Goal: Find specific page/section: Find specific page/section

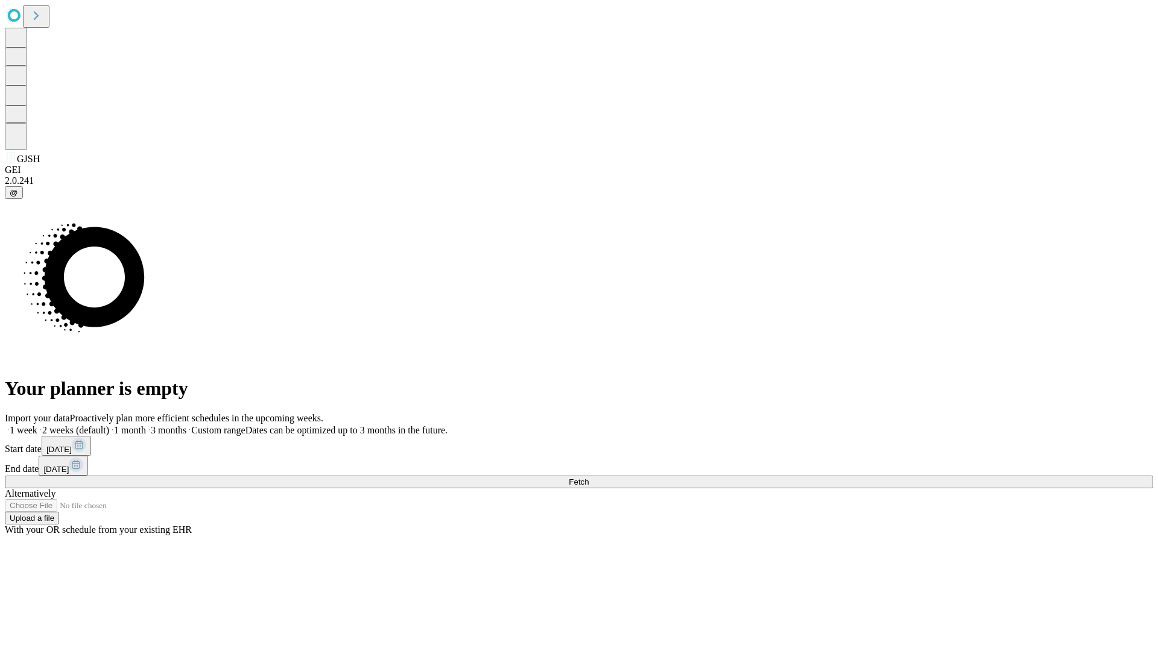
click at [588, 478] on span "Fetch" at bounding box center [579, 482] width 20 height 9
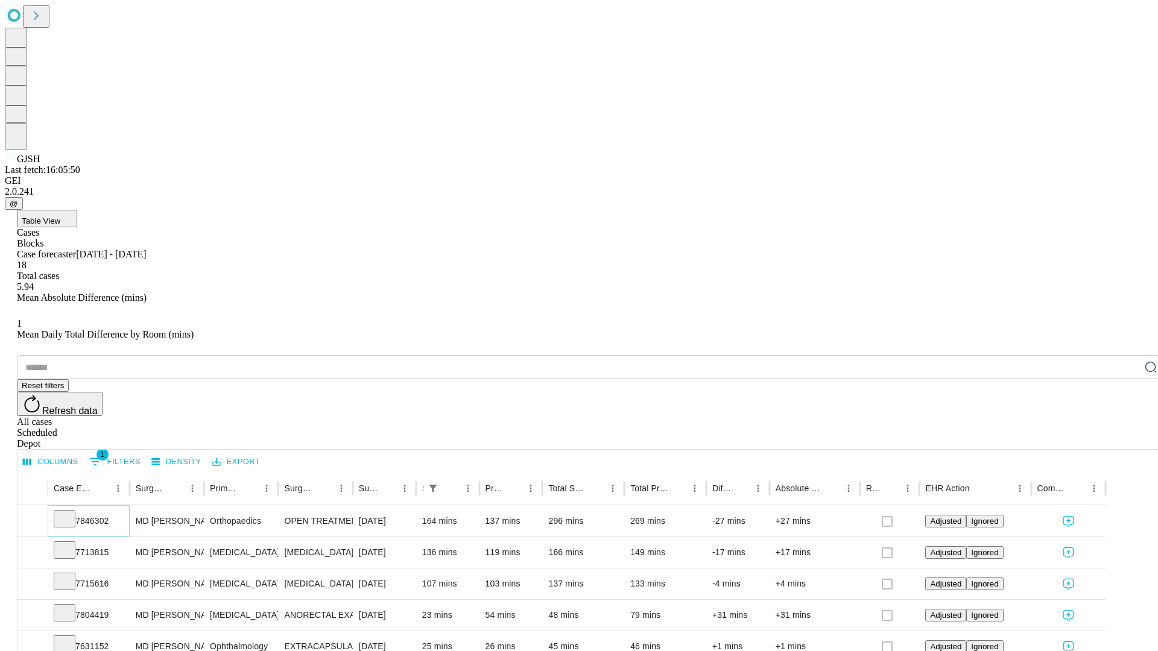
click at [71, 512] on icon at bounding box center [64, 518] width 12 height 12
